Goal: Transaction & Acquisition: Purchase product/service

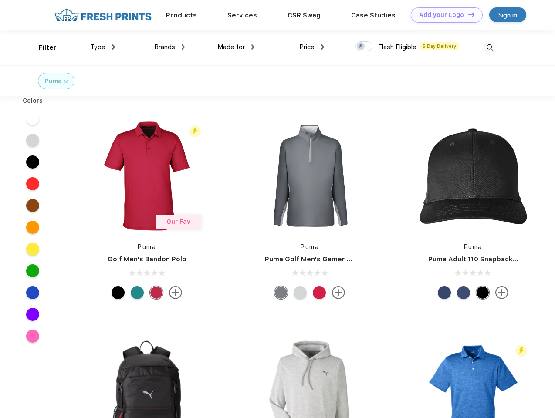
click at [444, 15] on link "Add your Logo Design Tool" at bounding box center [447, 14] width 72 height 15
click at [0, 0] on div "Design Tool" at bounding box center [0, 0] width 0 height 0
click at [468, 14] on link "Add your Logo Design Tool" at bounding box center [447, 14] width 72 height 15
click at [42, 48] on div "Filter" at bounding box center [48, 48] width 18 height 10
click at [103, 47] on span "Type" at bounding box center [97, 47] width 15 height 8
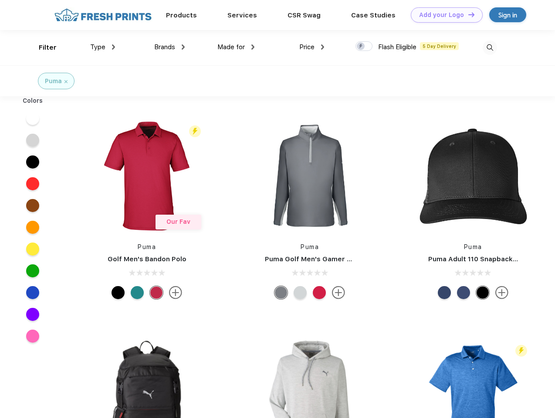
click at [170, 47] on span "Brands" at bounding box center [164, 47] width 21 height 8
click at [236, 47] on span "Made for" at bounding box center [230, 47] width 27 height 8
click at [312, 47] on span "Price" at bounding box center [306, 47] width 15 height 8
click at [364, 47] on div at bounding box center [364, 46] width 17 height 10
click at [361, 47] on input "checkbox" at bounding box center [359, 44] width 6 height 6
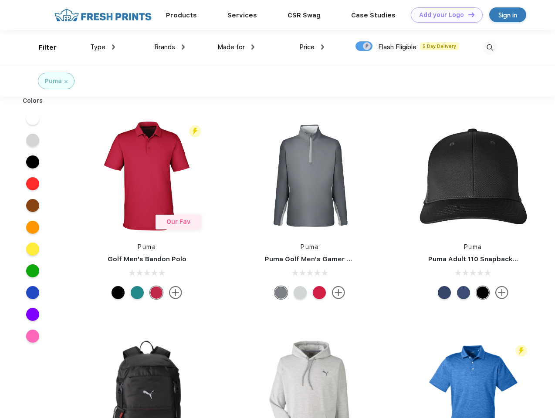
click at [490, 48] on img at bounding box center [490, 48] width 14 height 14
